Goal: Task Accomplishment & Management: Use online tool/utility

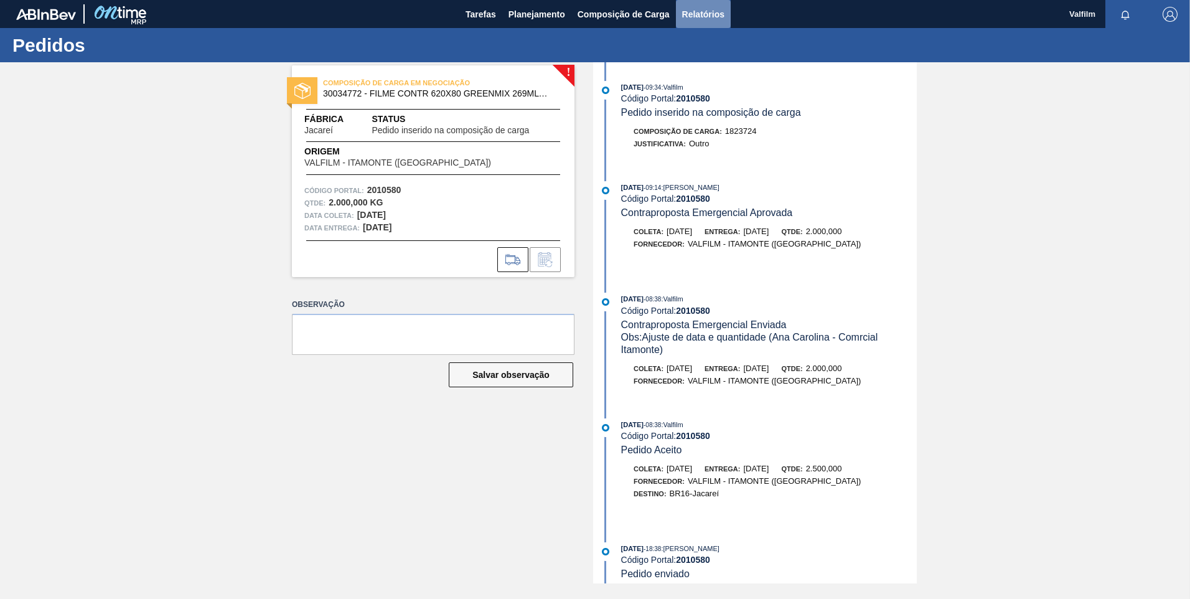
click at [718, 20] on span "Relatórios" at bounding box center [703, 14] width 42 height 15
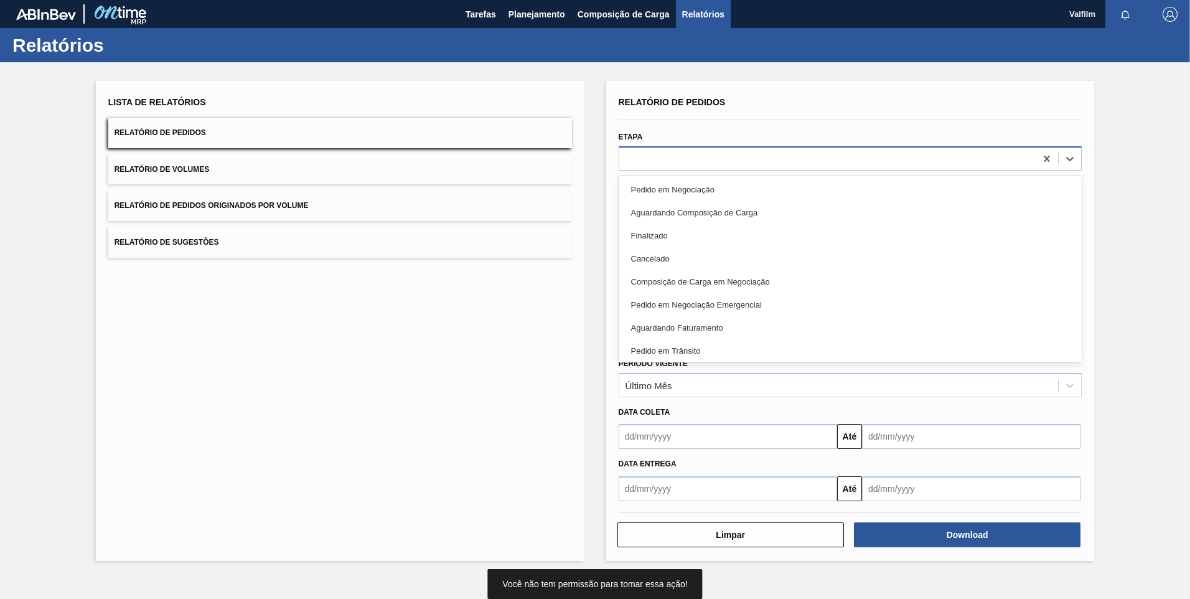
click at [720, 159] on div at bounding box center [827, 158] width 417 height 18
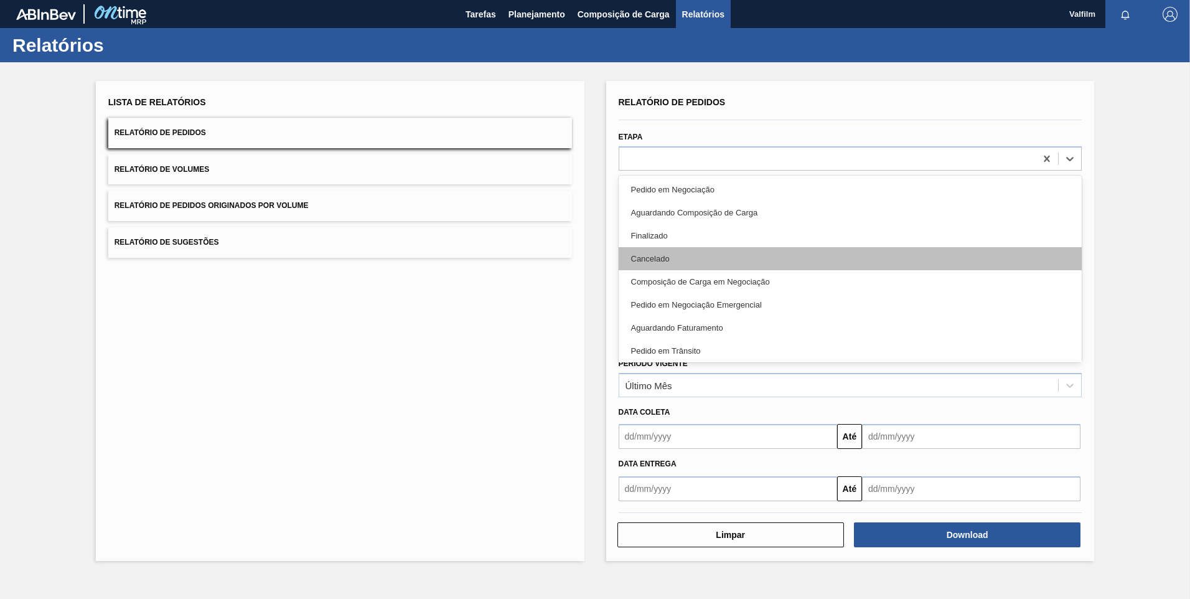
click at [685, 253] on div "Cancelado" at bounding box center [851, 258] width 464 height 23
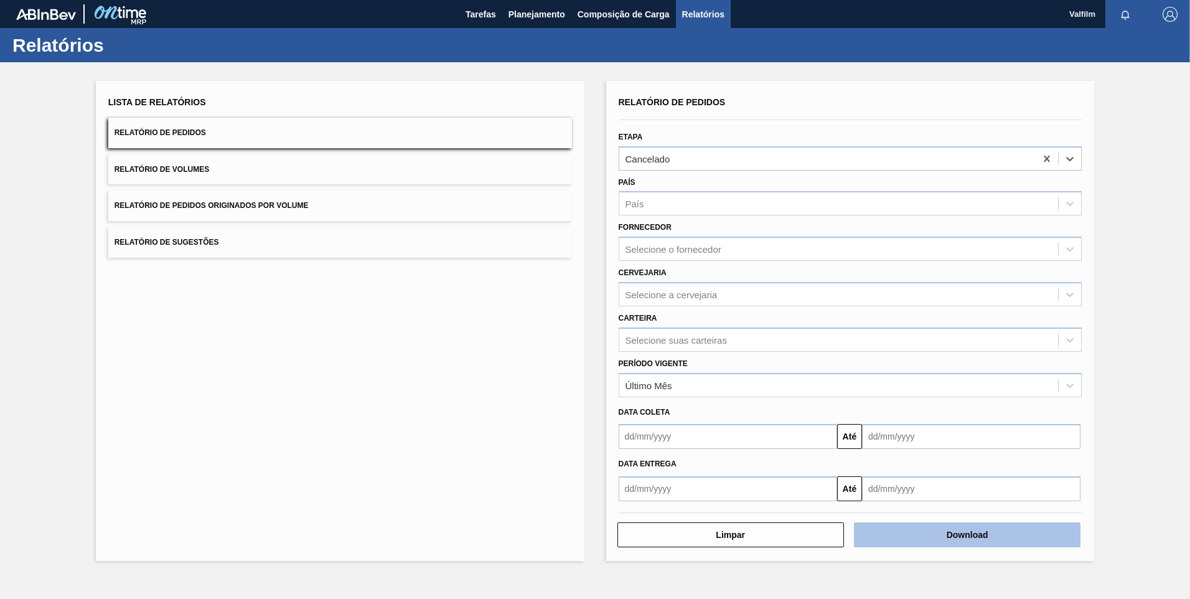
click at [949, 543] on button "Download" at bounding box center [967, 534] width 227 height 25
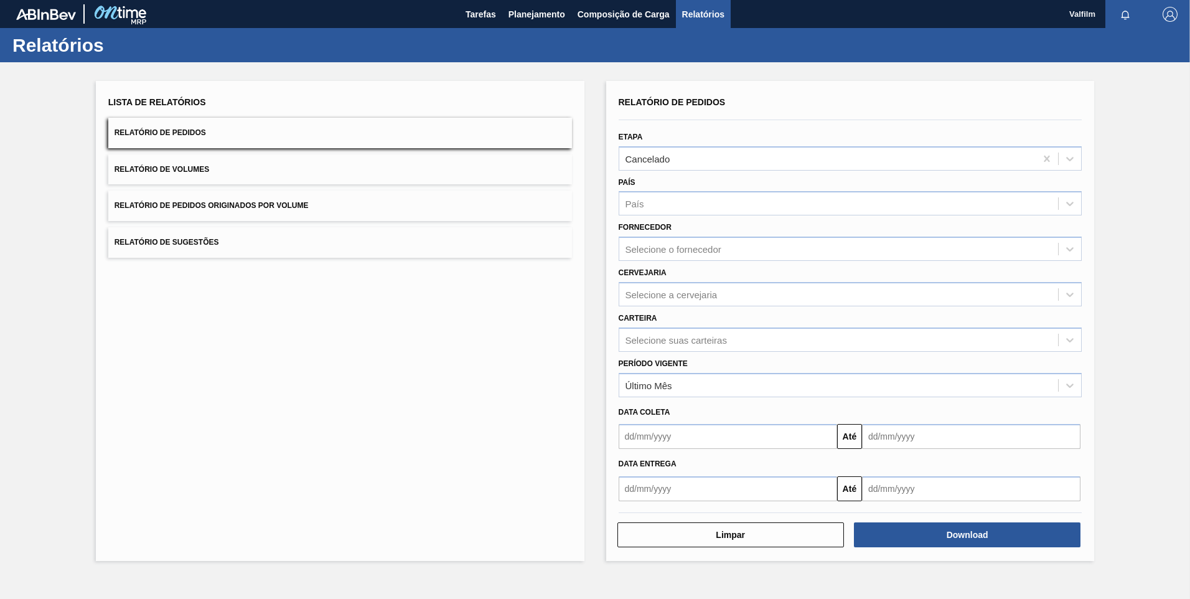
drag, startPoint x: 546, startPoint y: 14, endPoint x: 510, endPoint y: 65, distance: 62.7
click at [545, 14] on span "Planejamento" at bounding box center [537, 14] width 57 height 15
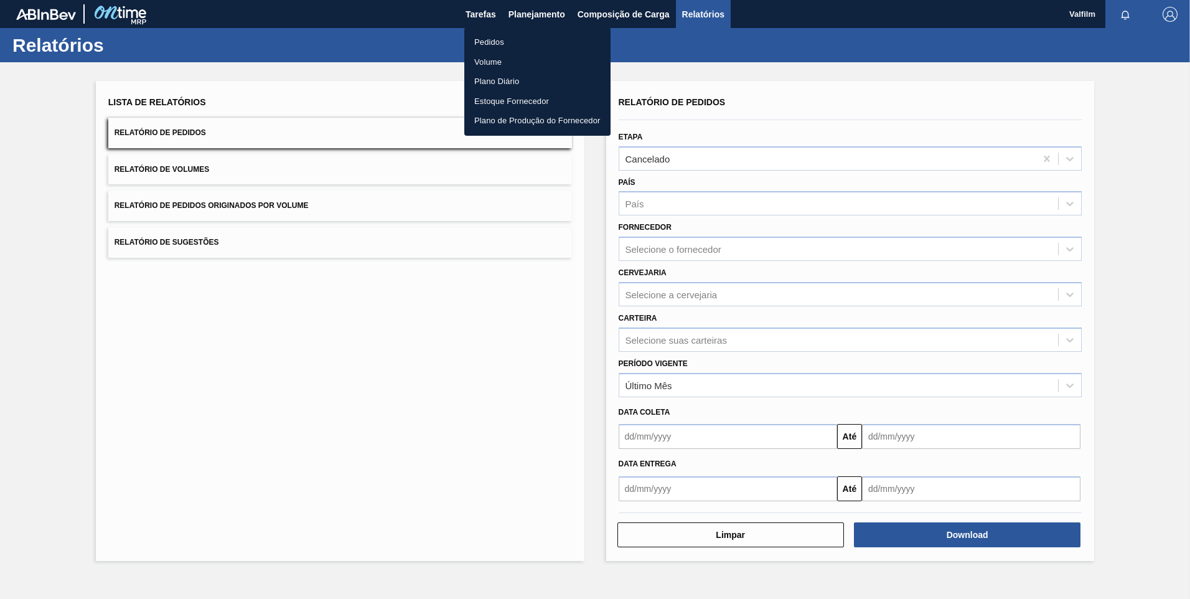
click at [504, 35] on li "Pedidos" at bounding box center [537, 42] width 146 height 20
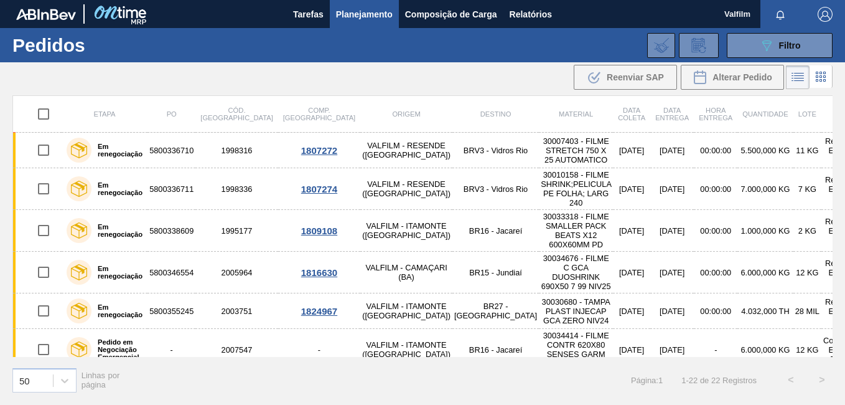
click at [539, 131] on th "Material" at bounding box center [576, 114] width 74 height 37
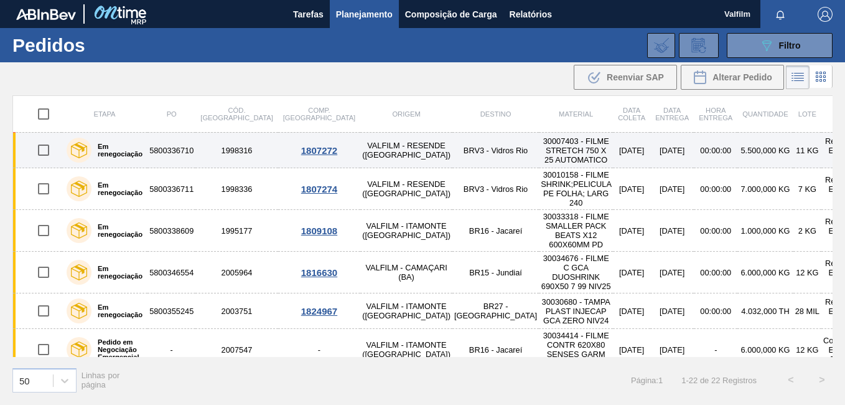
click at [539, 151] on td "30007403 - FILME STRETCH 750 X 25 AUTOMATICO" at bounding box center [576, 150] width 74 height 35
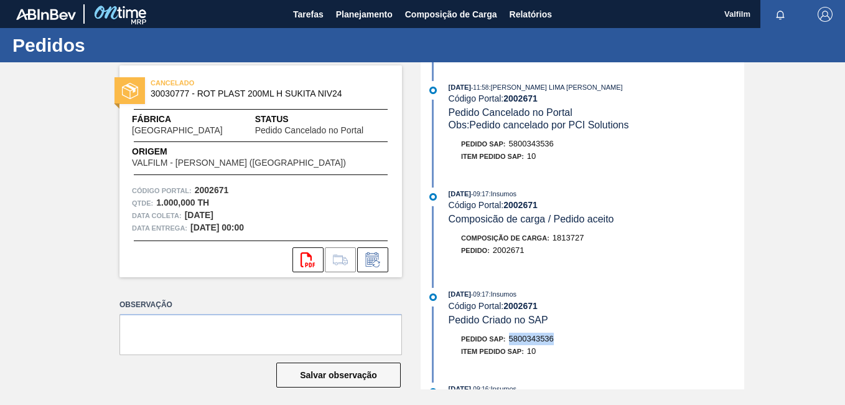
drag, startPoint x: 544, startPoint y: 335, endPoint x: 509, endPoint y: 333, distance: 34.9
click at [509, 333] on div "Pedido SAP: 5800343536" at bounding box center [597, 338] width 296 height 12
copy span "5800343536"
